Goal: Information Seeking & Learning: Learn about a topic

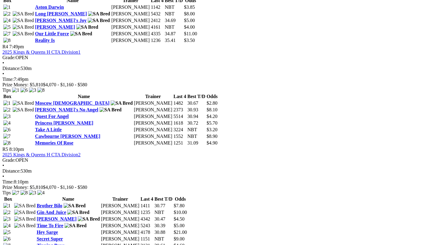
scroll to position [644, 0]
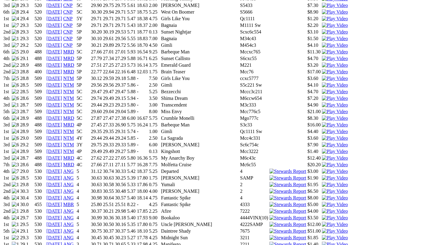
scroll to position [643, 0]
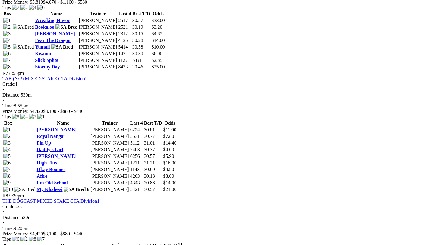
scroll to position [953, 0]
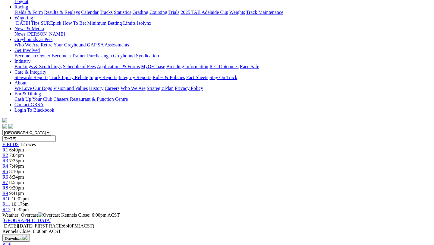
scroll to position [106, 0]
